Goal: Task Accomplishment & Management: Manage account settings

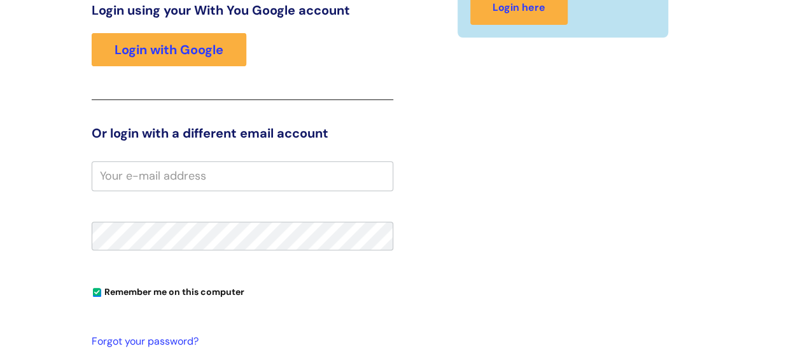
scroll to position [194, 0]
type input "[DOMAIN_NAME][EMAIL_ADDRESS][DOMAIN_NAME]"
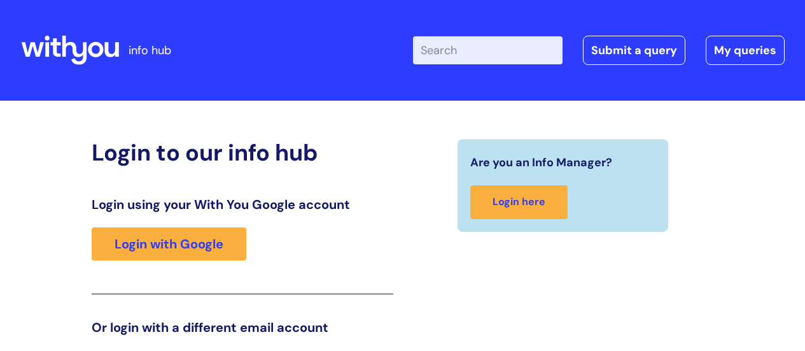
scroll to position [260, 0]
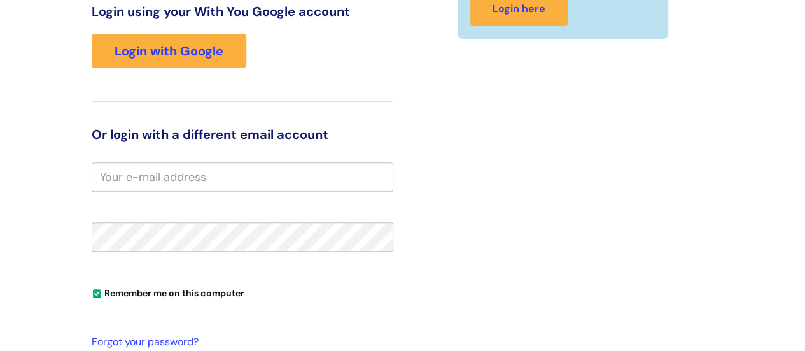
scroll to position [289, 0]
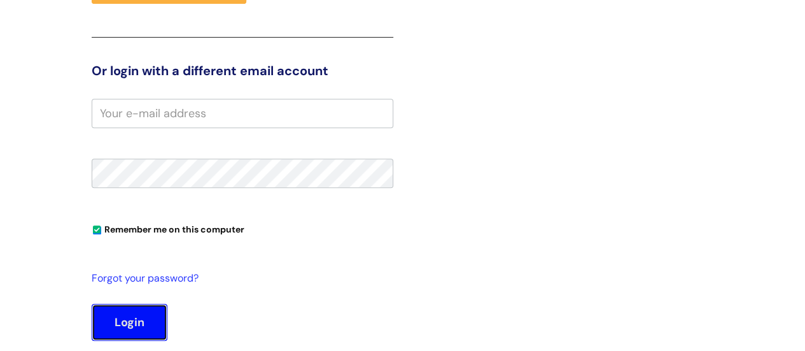
click at [136, 307] on button "Login" at bounding box center [130, 321] width 76 height 37
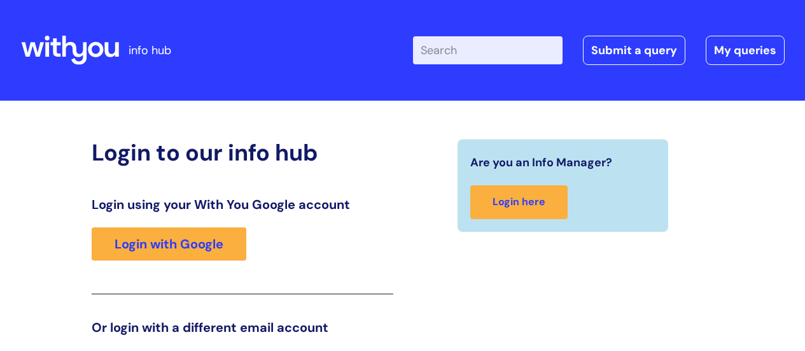
scroll to position [260, 0]
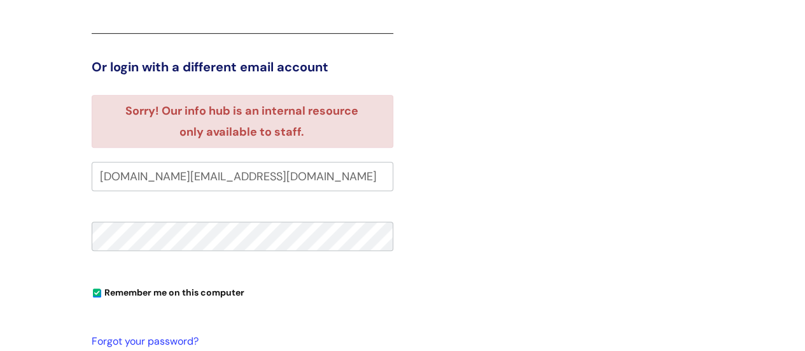
type input "kevin.fish@wearewithyou.org.uk"
click at [214, 212] on fieldset "kevin.fish@wearewithyou.org.uk Remember me on this computer Forgot your passwor…" at bounding box center [243, 310] width 302 height 296
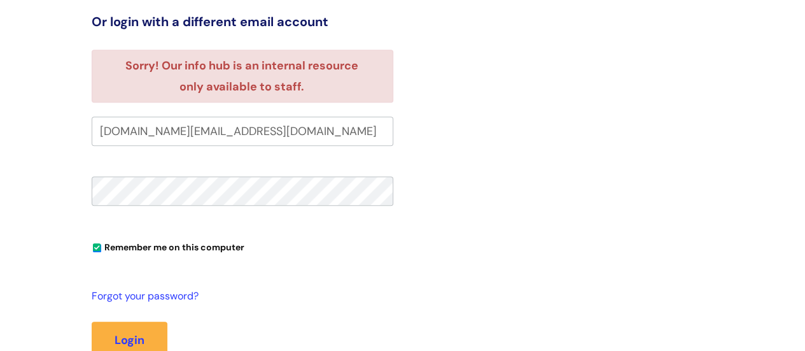
scroll to position [324, 0]
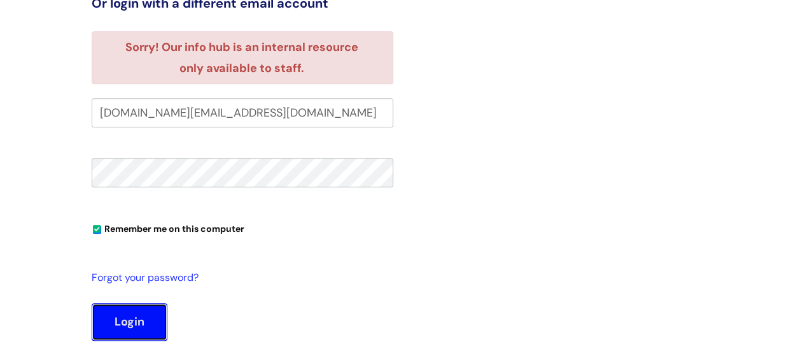
click at [126, 317] on button "Login" at bounding box center [130, 321] width 76 height 37
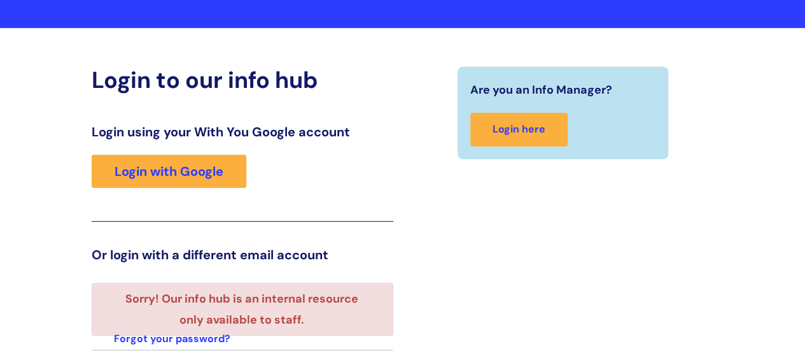
scroll to position [69, 0]
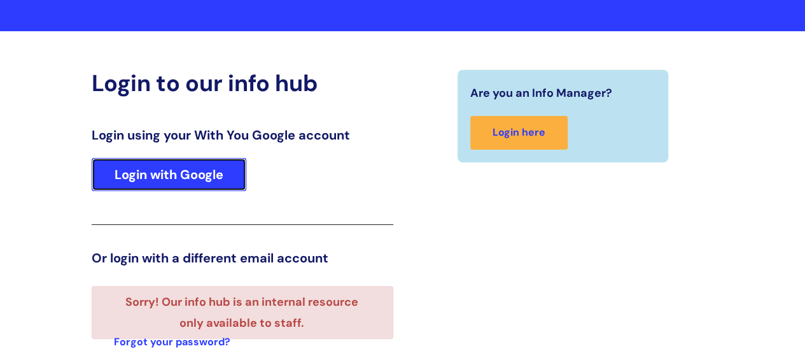
click at [195, 176] on link "Login with Google" at bounding box center [169, 174] width 155 height 33
